Goal: Communication & Community: Answer question/provide support

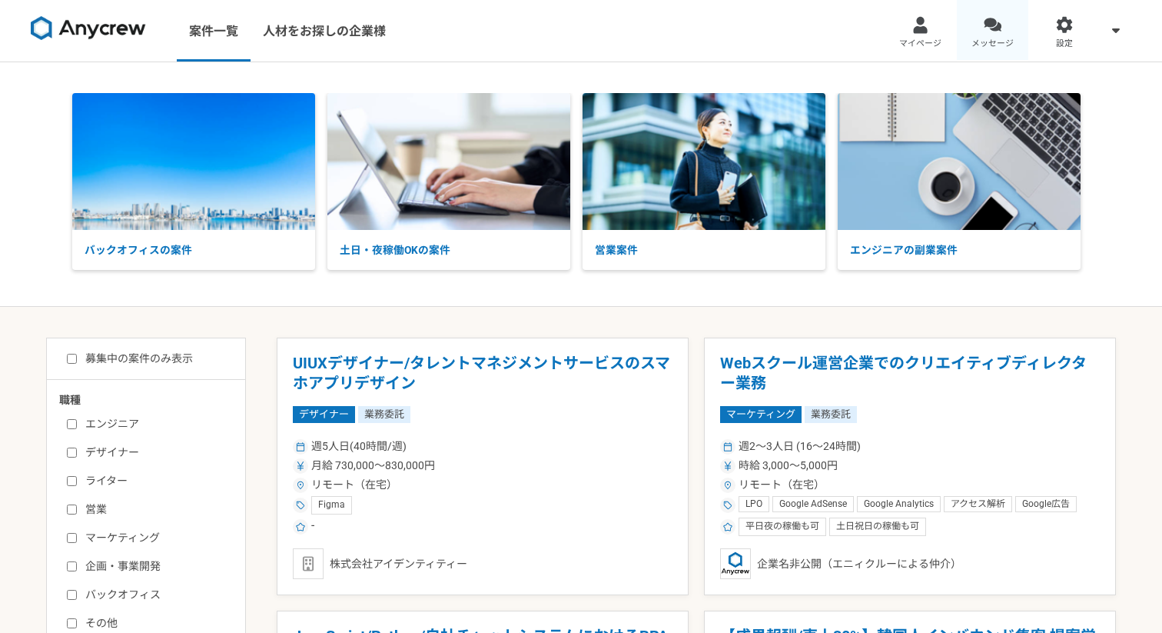
click at [989, 27] on div at bounding box center [993, 25] width 18 height 18
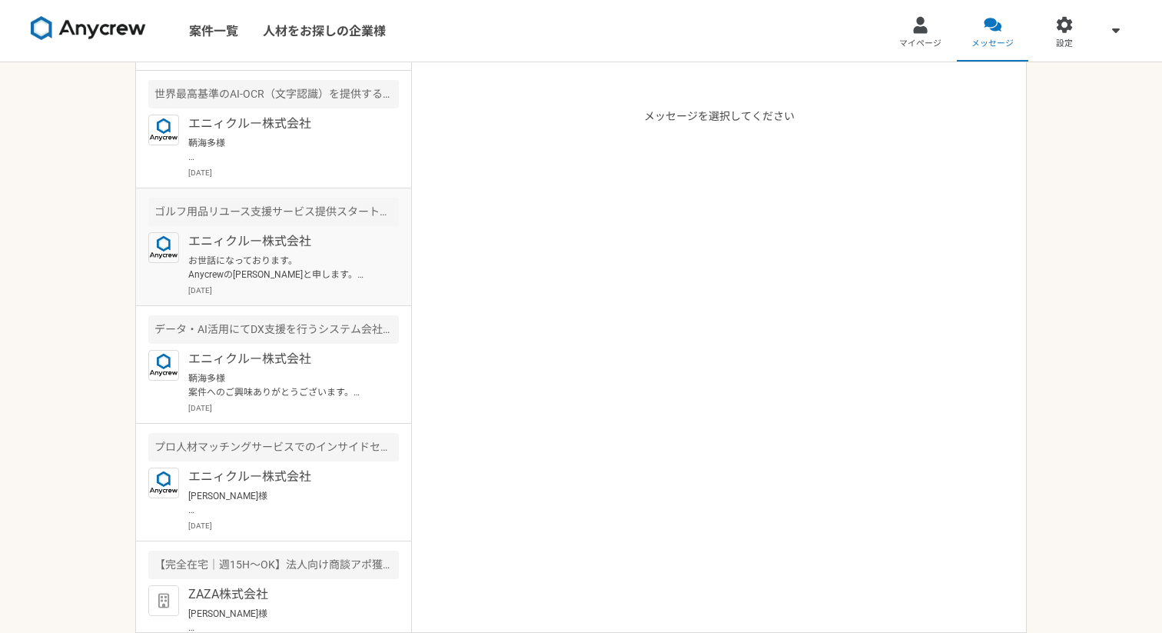
scroll to position [136, 0]
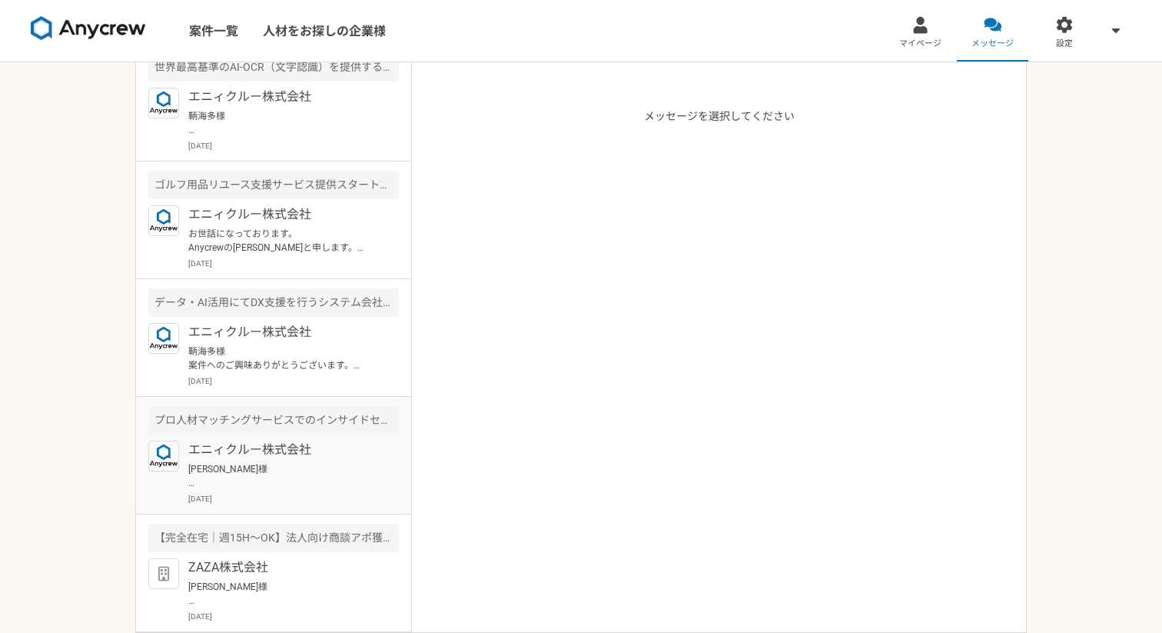
click at [312, 460] on div "エニィクルー株式会社 [PERSON_NAME]様 はじめまして。 鞆（とも）と申します。 ご連絡いただきありがとうございます。 必須条件等再度確認させていた…" at bounding box center [293, 472] width 211 height 64
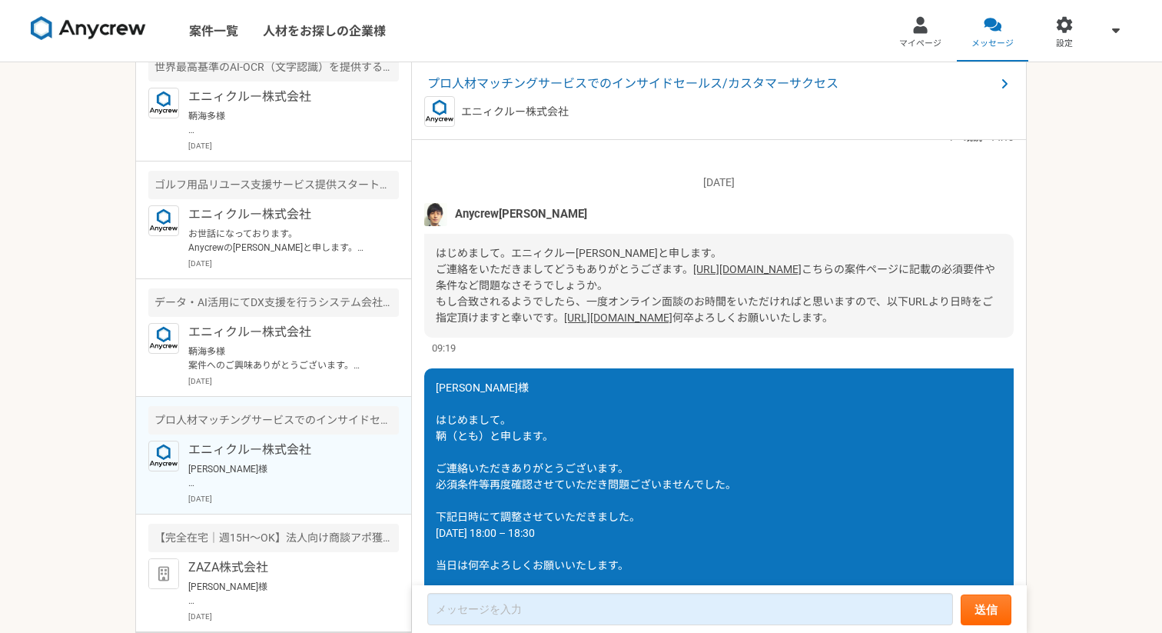
scroll to position [188, 0]
click at [567, 324] on link "[URL][DOMAIN_NAME]" at bounding box center [618, 318] width 108 height 12
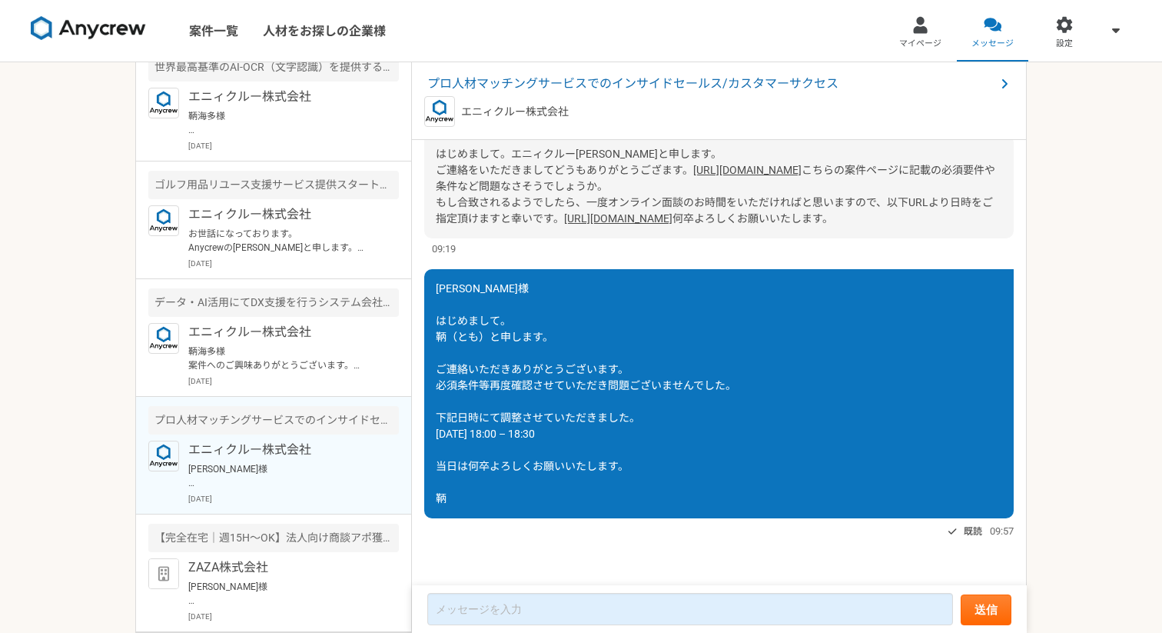
scroll to position [367, 0]
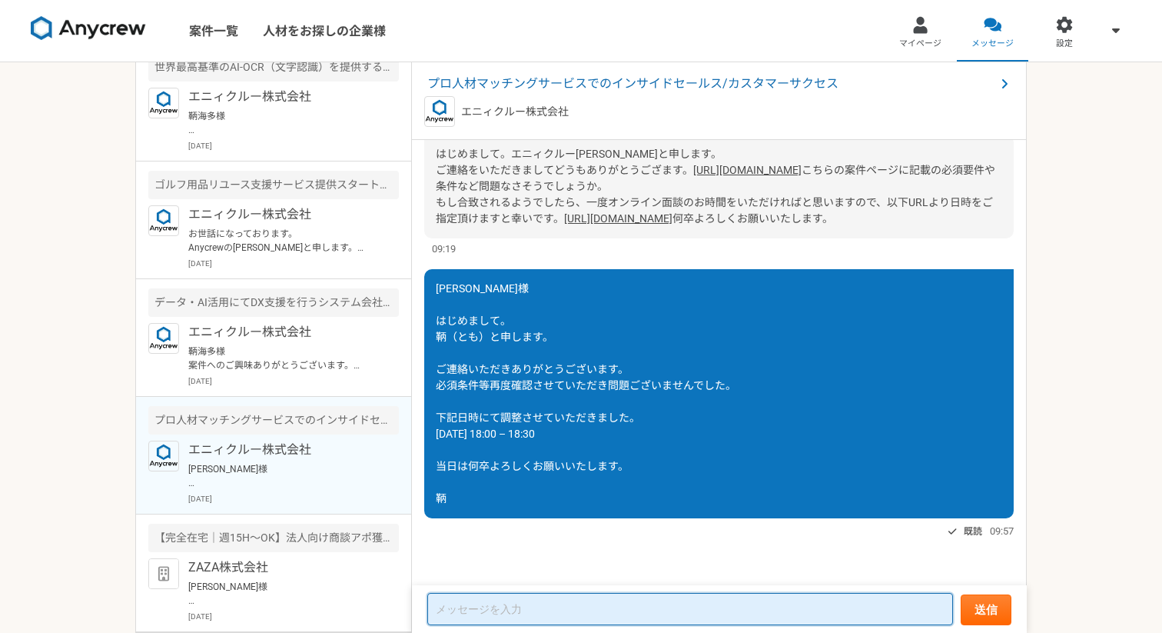
click at [491, 616] on textarea at bounding box center [690, 609] width 526 height 32
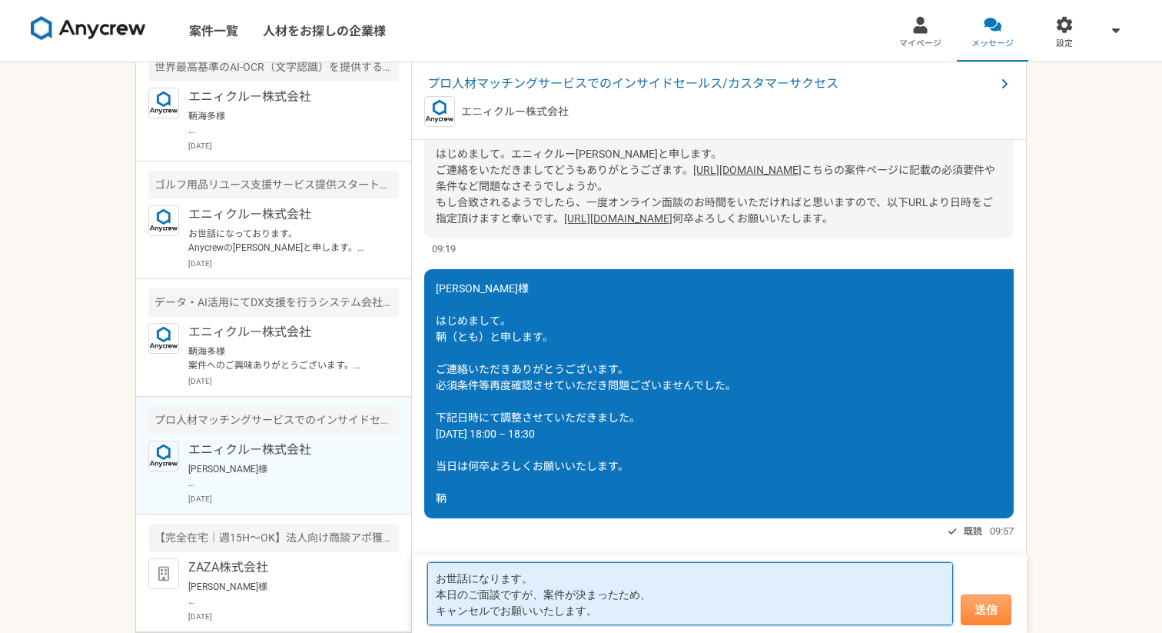
type textarea "お世話になります。 本日のご面談ですが、案件が決まったため、 キャンセルでお願いいたします。"
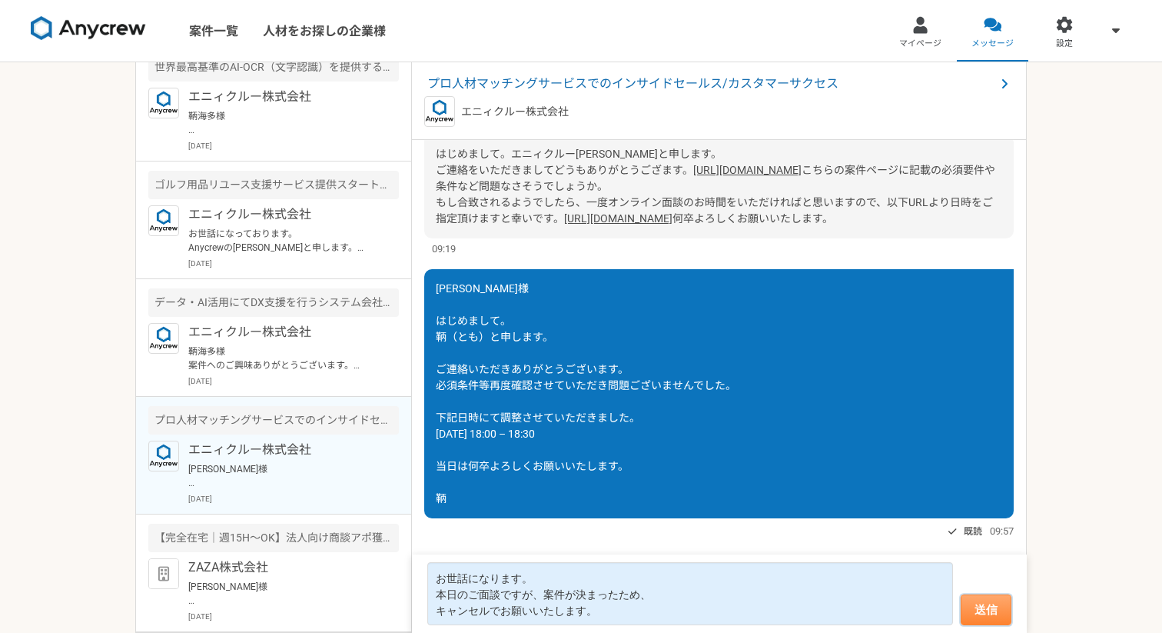
click at [989, 606] on button "送信" at bounding box center [986, 609] width 51 height 31
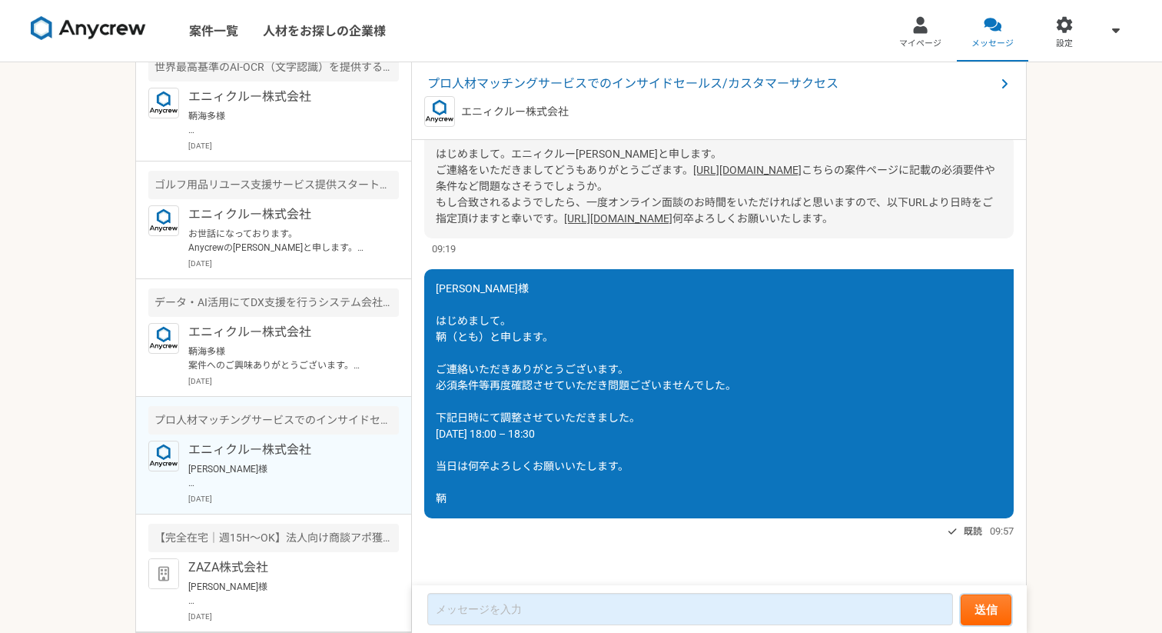
scroll to position [514, 0]
